Goal: Task Accomplishment & Management: Manage account settings

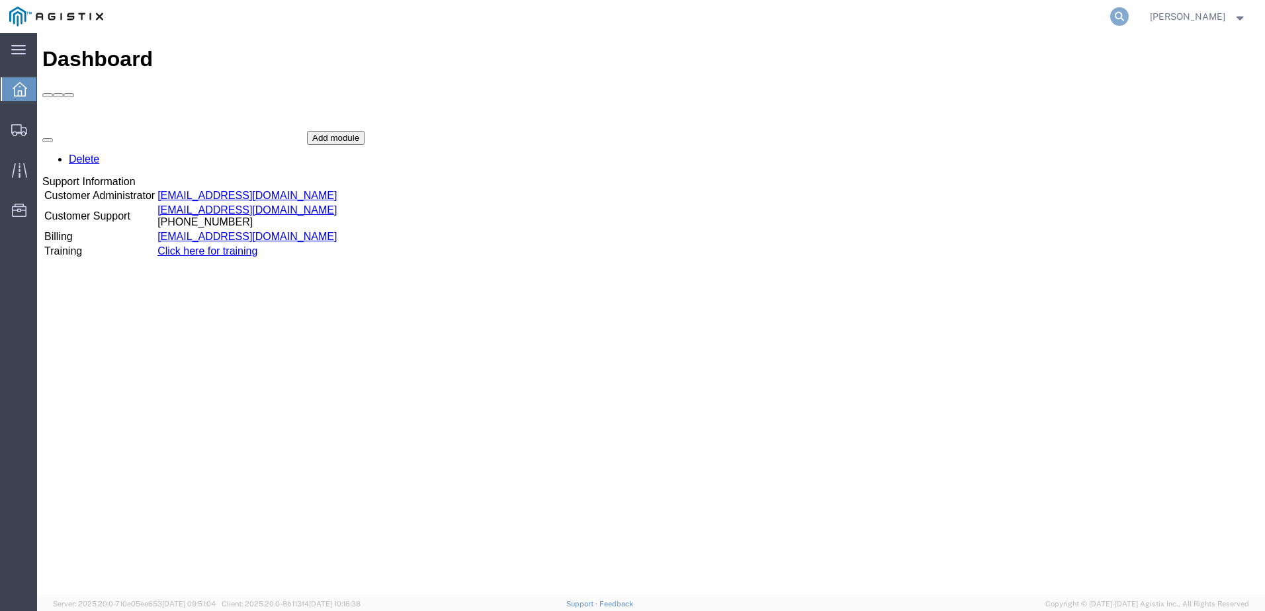
click at [1128, 17] on icon at bounding box center [1119, 16] width 19 height 19
drag, startPoint x: 821, startPoint y: 18, endPoint x: 833, endPoint y: 14, distance: 12.6
click at [827, 15] on input "search" at bounding box center [909, 17] width 402 height 32
type input "56921339"
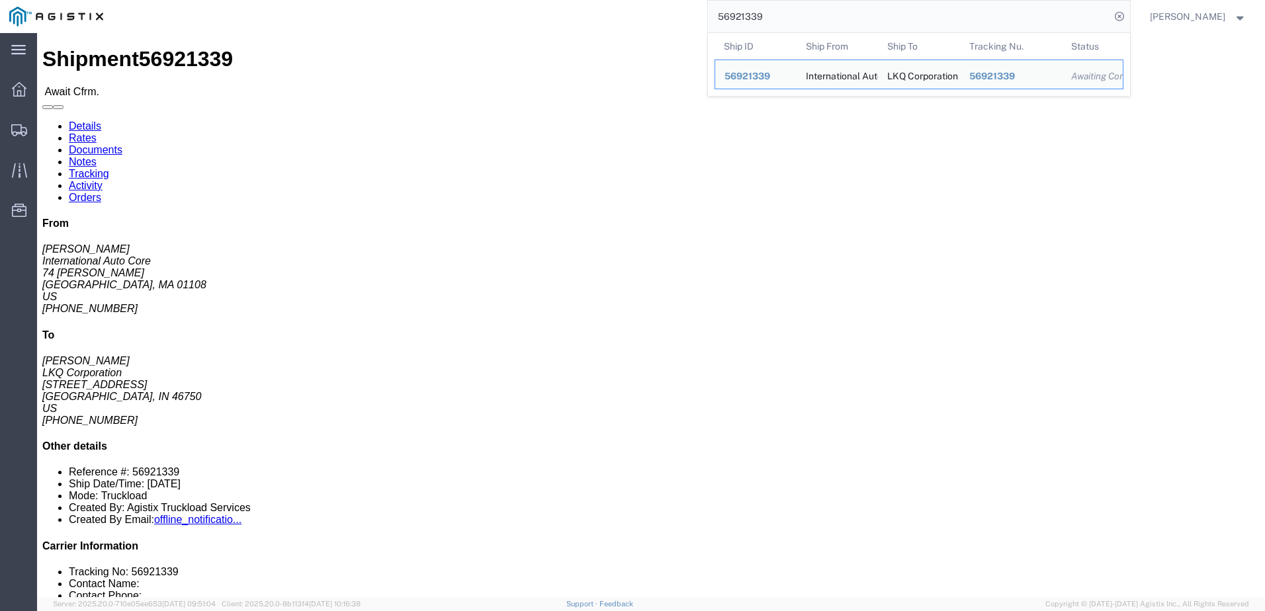
click link "Rates"
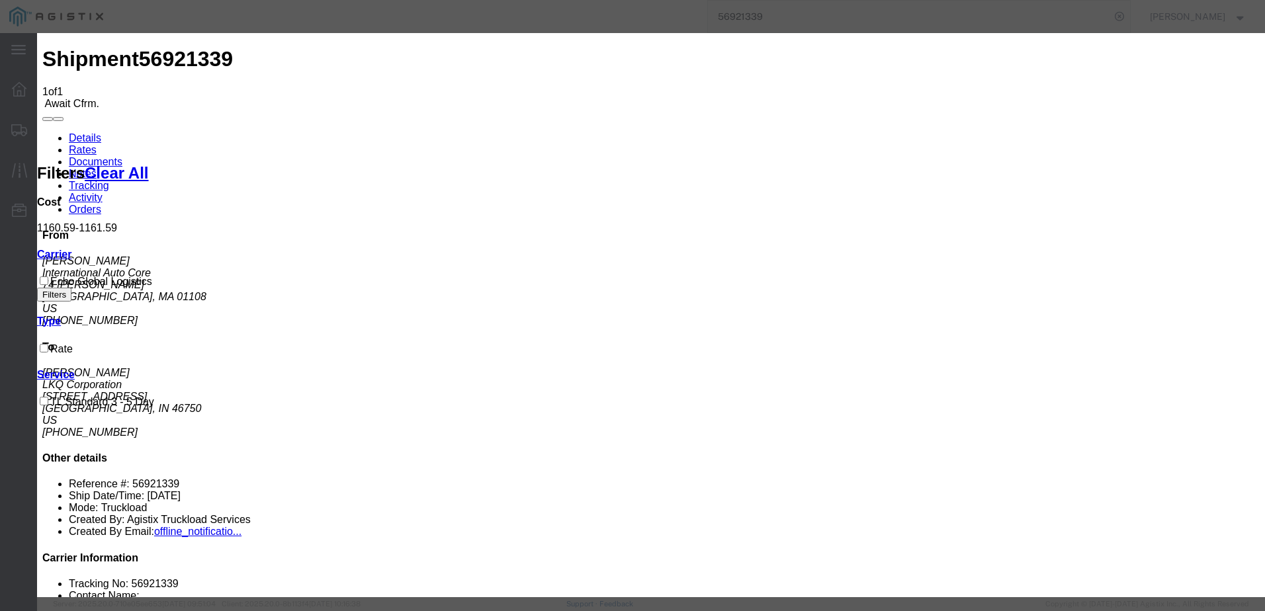
type input "6516513521"
type input "[PERSON_NAME]"
type input "3127686379"
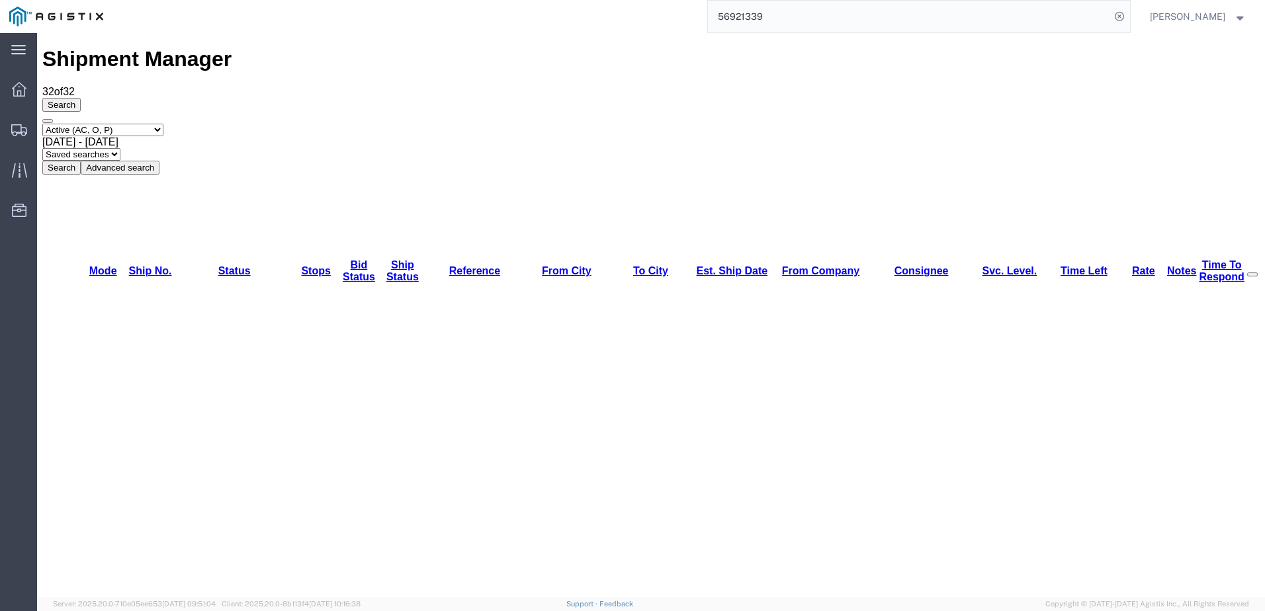
click at [847, 13] on input "56921339" at bounding box center [909, 17] width 402 height 32
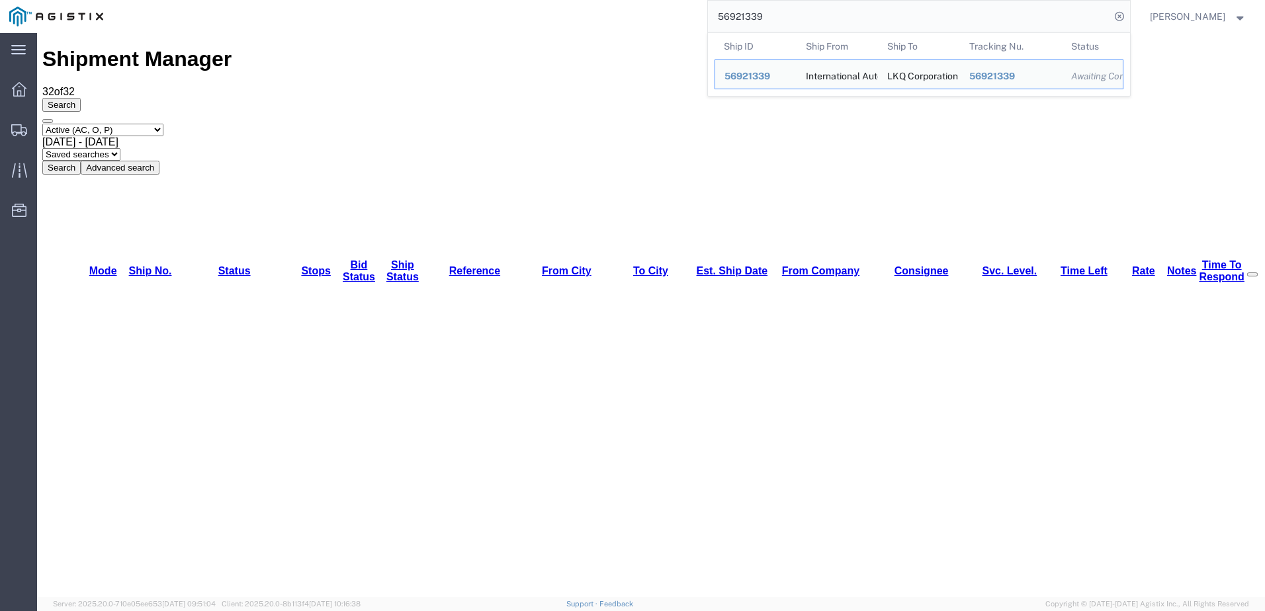
click at [847, 13] on input "56921339" at bounding box center [909, 17] width 402 height 32
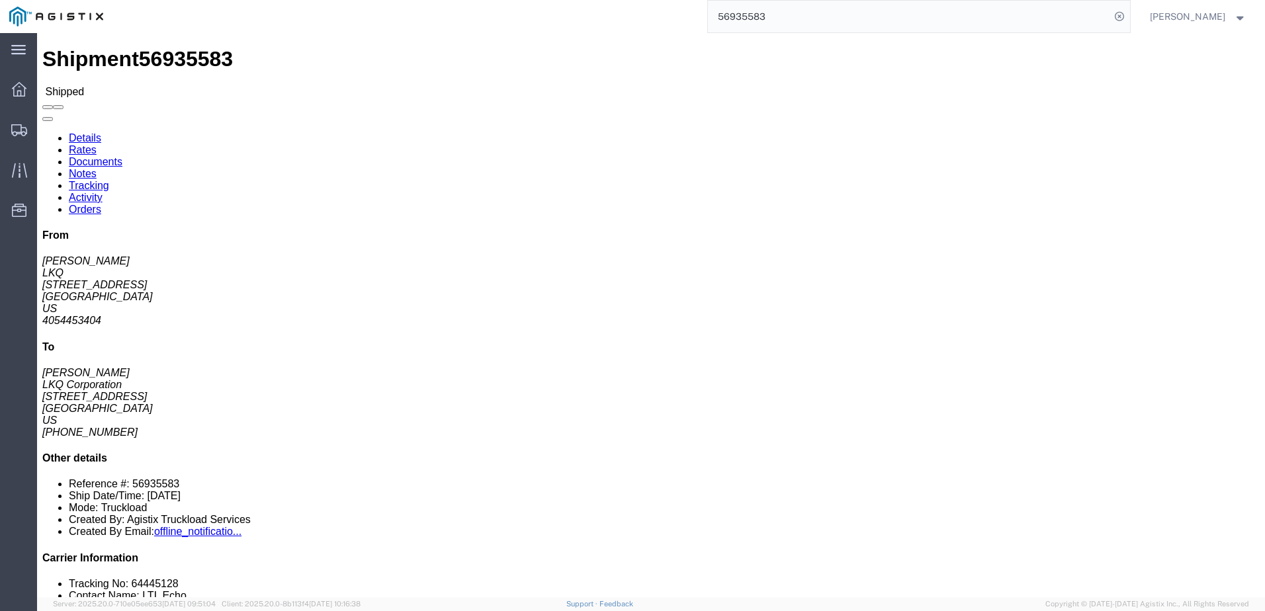
click at [901, 22] on input "56935583" at bounding box center [909, 17] width 402 height 32
click at [900, 22] on input "56935583" at bounding box center [909, 17] width 402 height 32
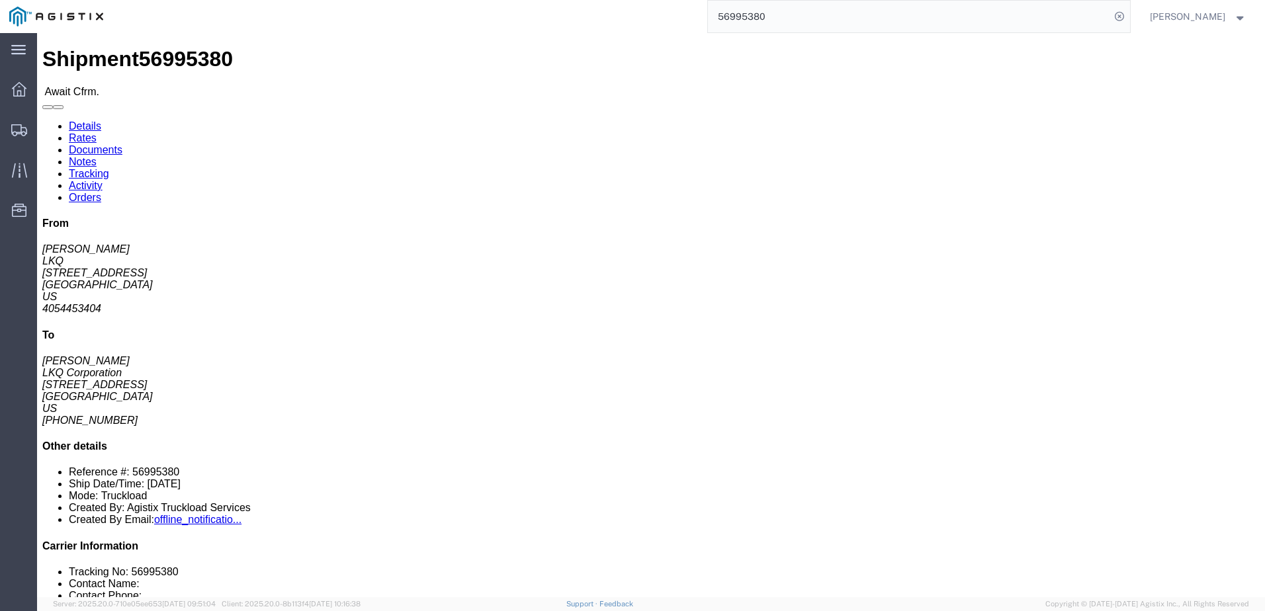
click link "Rates"
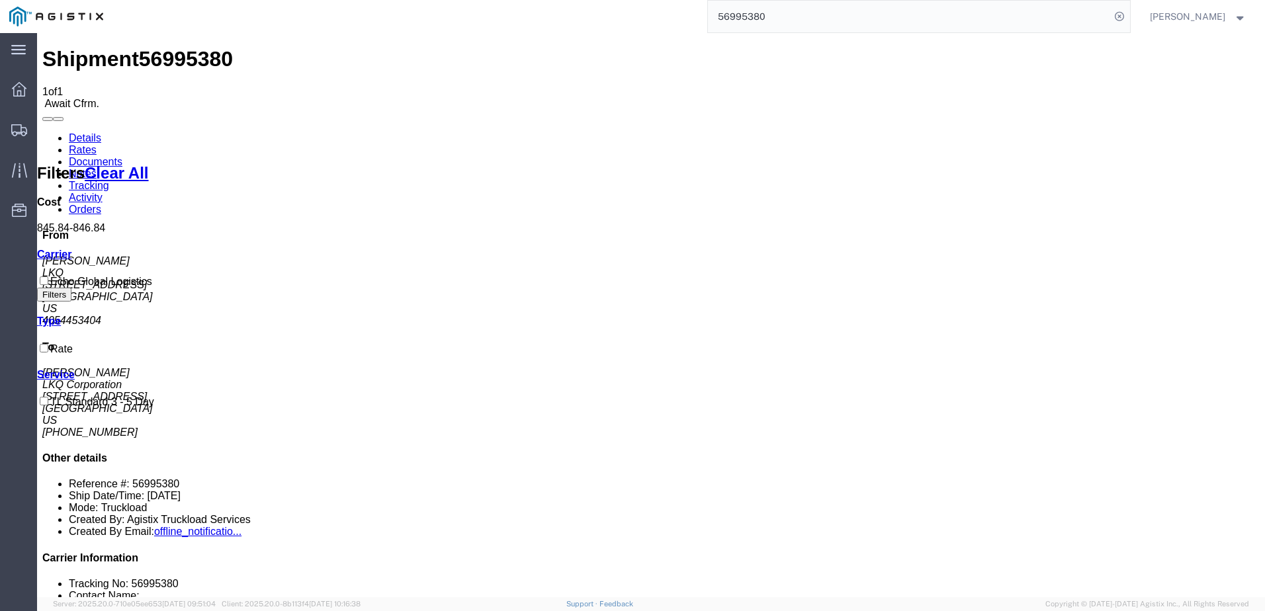
click at [763, 19] on input "56995380" at bounding box center [909, 17] width 402 height 32
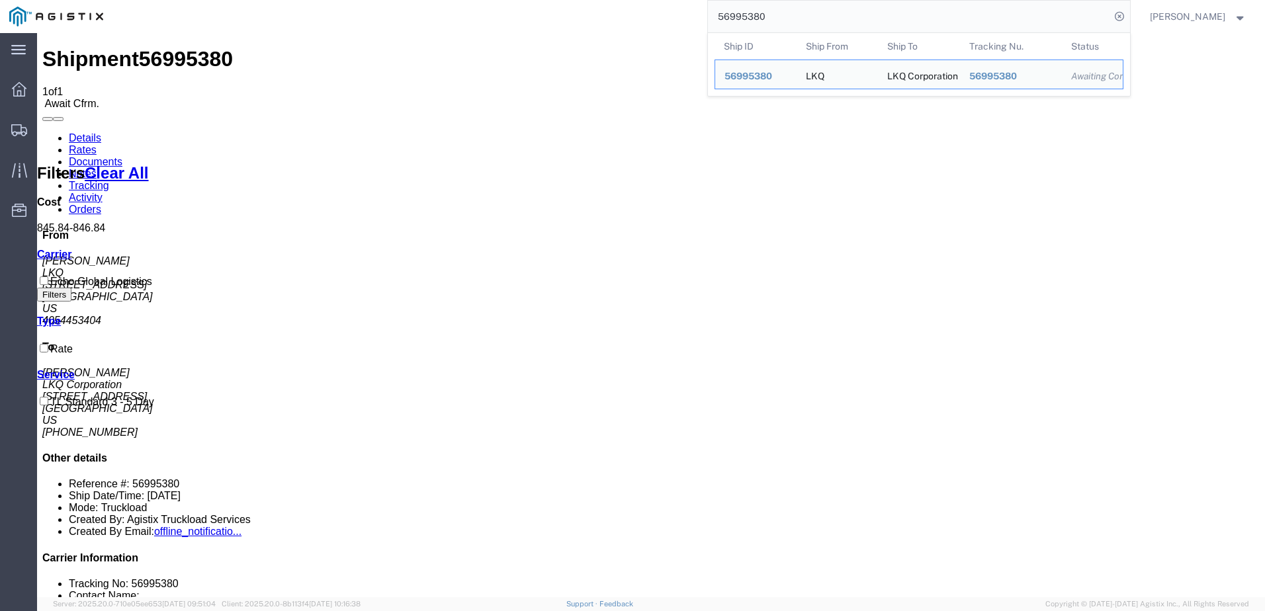
click at [763, 19] on input "56995380" at bounding box center [909, 17] width 402 height 32
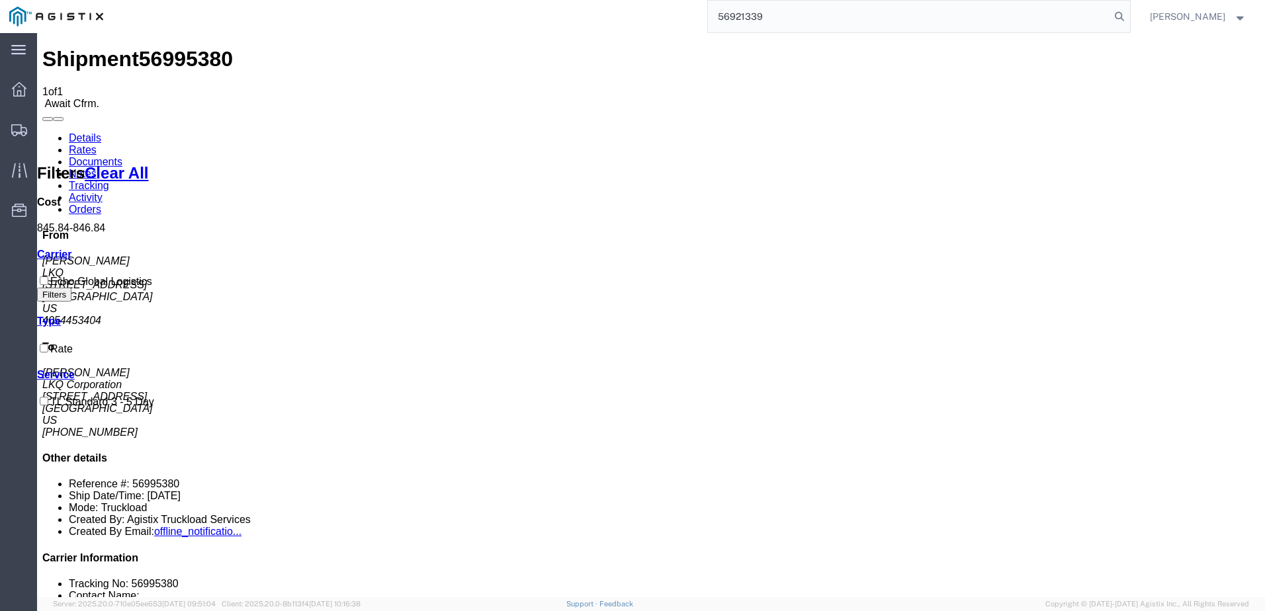
type input "56921339"
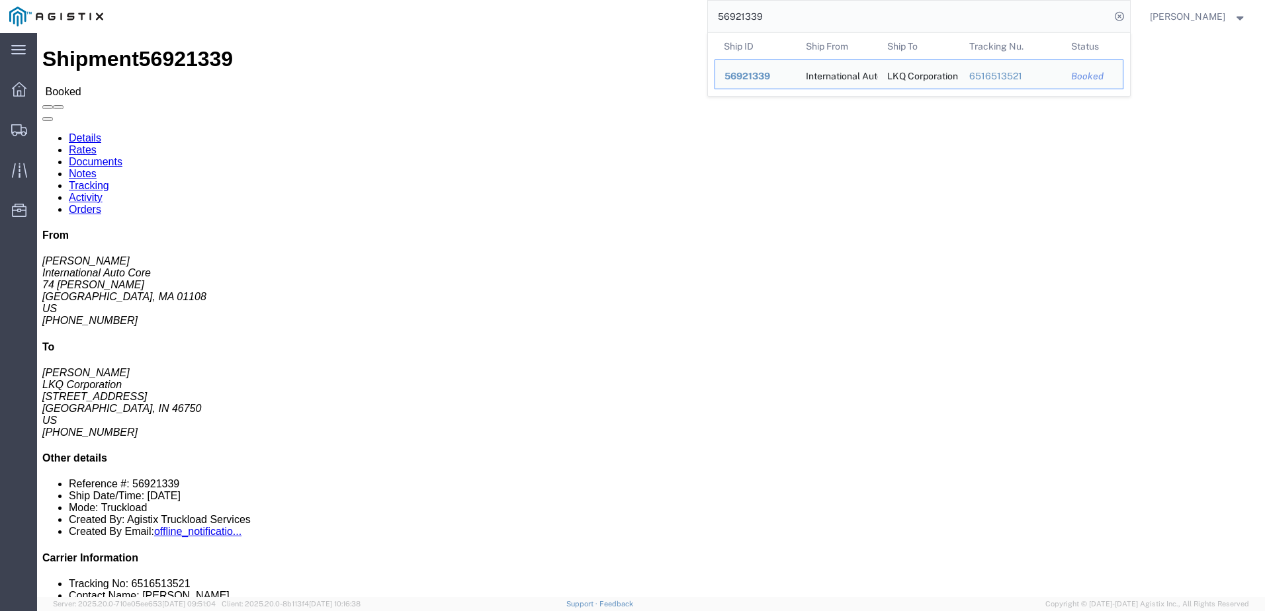
click link "Notes"
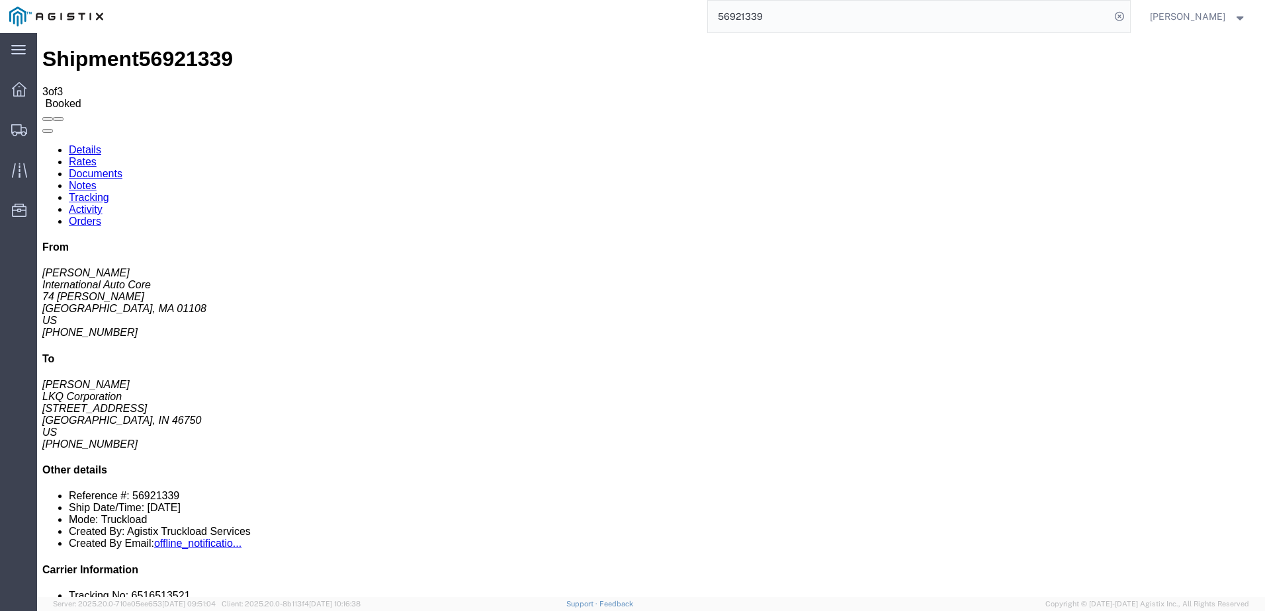
click at [97, 156] on link "Rates" at bounding box center [83, 161] width 28 height 11
